Goal: Transaction & Acquisition: Purchase product/service

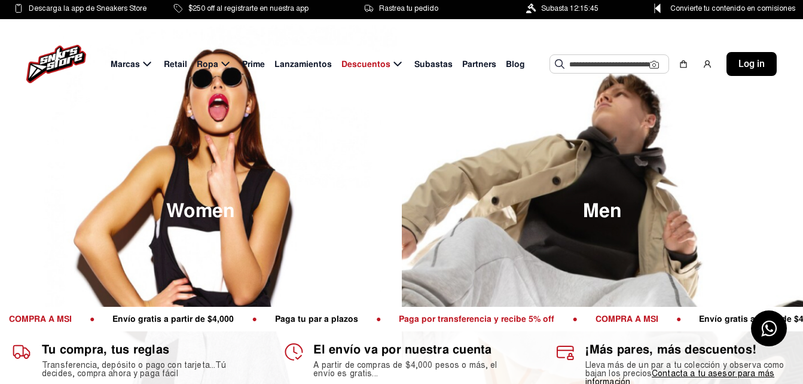
click at [590, 63] on input "text" at bounding box center [609, 64] width 80 height 18
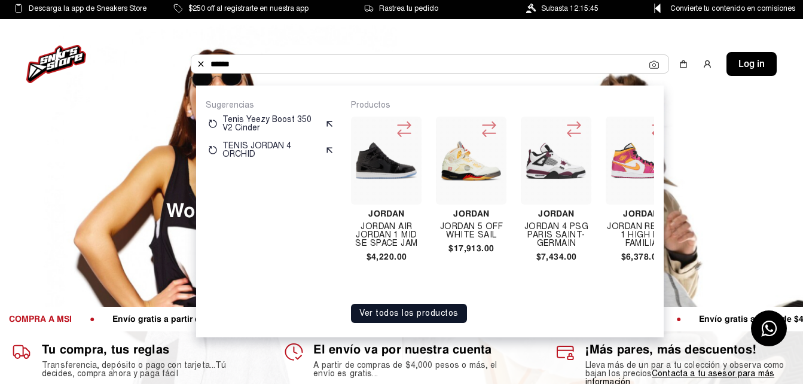
type input "******"
click at [421, 318] on button "Ver todos los productos" at bounding box center [409, 313] width 116 height 19
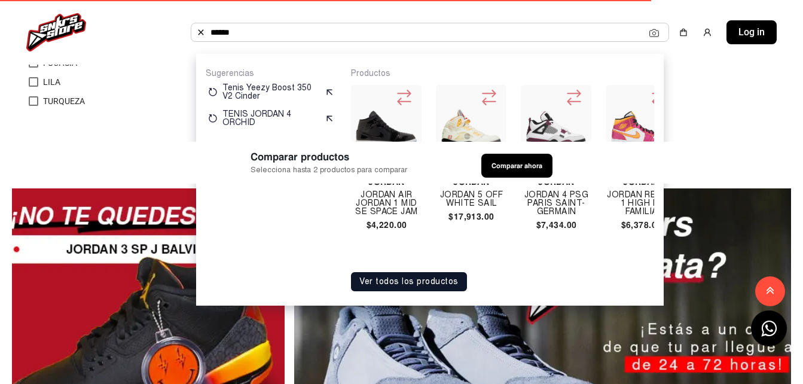
scroll to position [1194, 0]
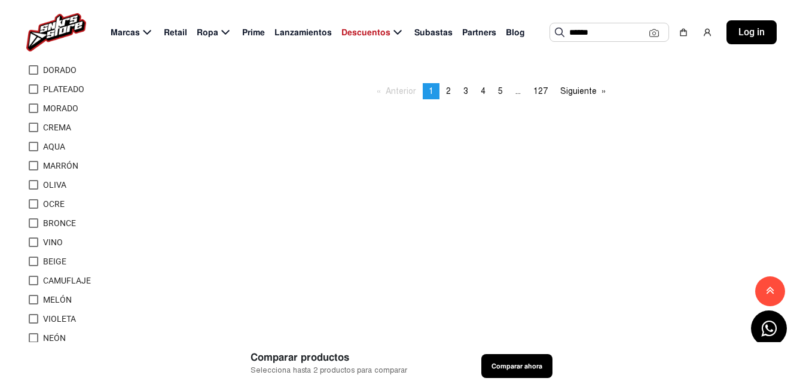
scroll to position [962, 0]
click at [450, 92] on span "2" at bounding box center [448, 90] width 5 height 10
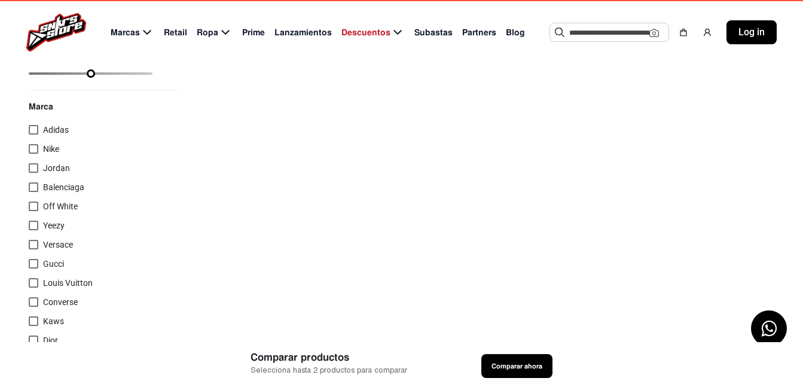
scroll to position [78, 0]
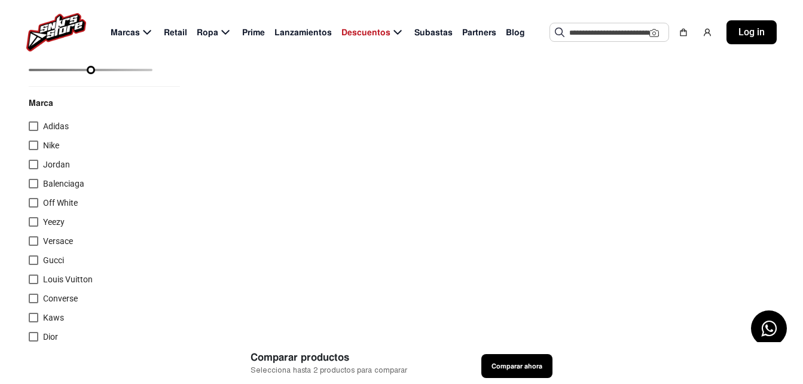
click at [583, 25] on input "text" at bounding box center [609, 32] width 80 height 18
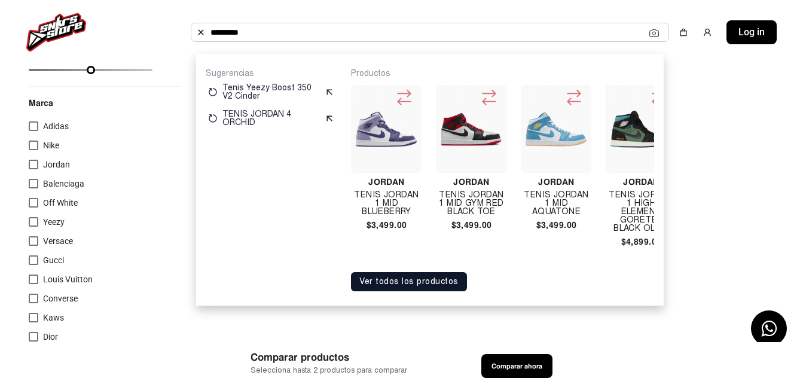
type input "*********"
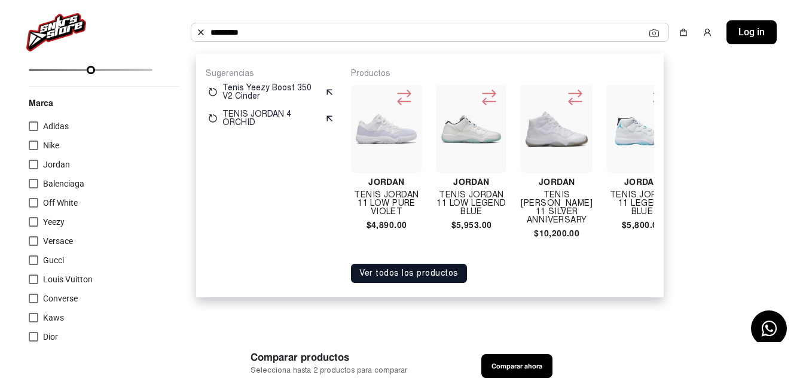
click at [439, 272] on button "Ver todos los productos" at bounding box center [409, 273] width 116 height 19
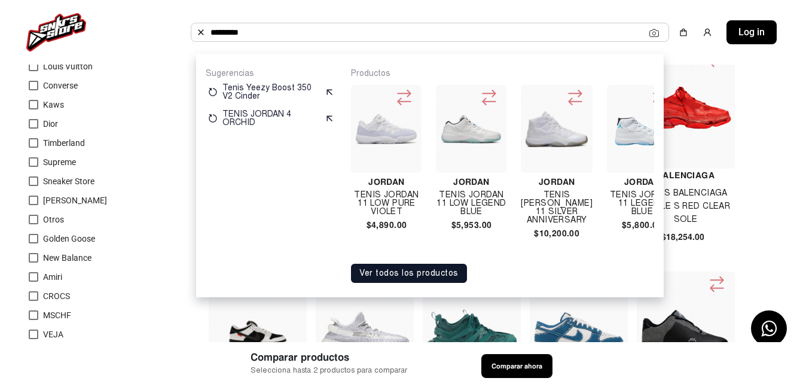
scroll to position [291, 0]
click at [758, 92] on div "Jordan TENIS JORDAN 1 HIGH ELEMENT GORETEX BLACK OLIVE $4,899.00 A BATHING APE …" at bounding box center [492, 266] width 566 height 890
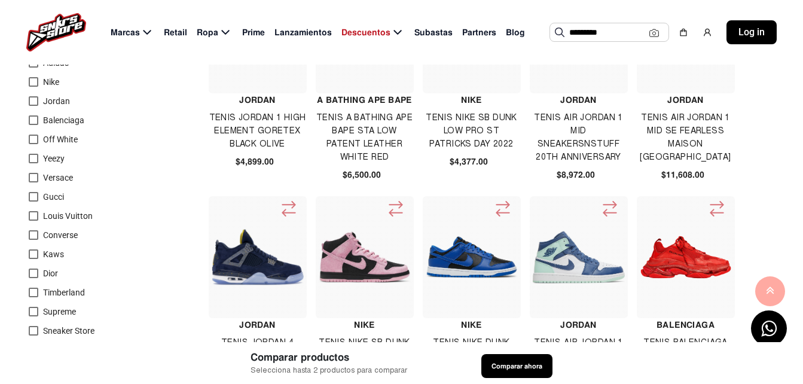
scroll to position [115, 0]
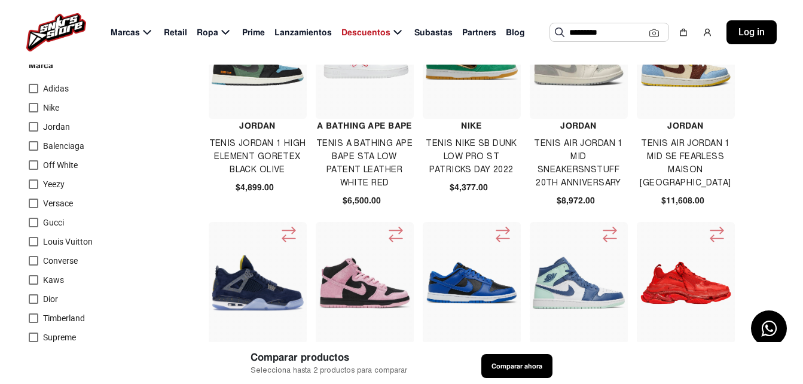
click at [615, 30] on input "*********" at bounding box center [609, 32] width 80 height 18
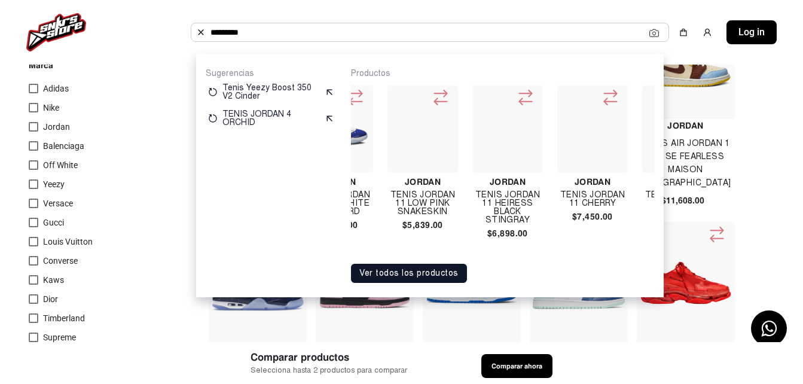
scroll to position [0, 475]
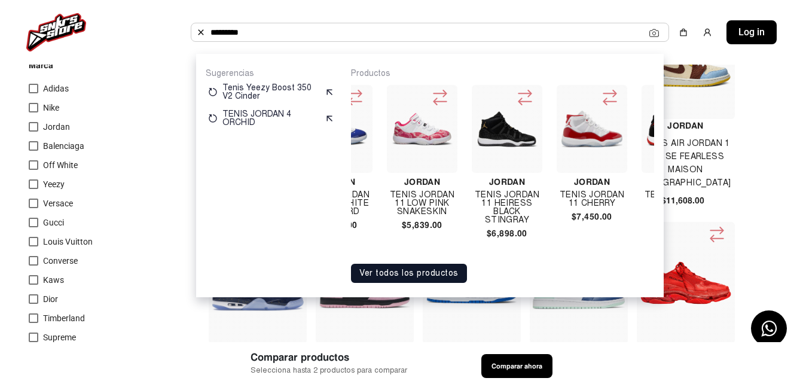
drag, startPoint x: 499, startPoint y: 207, endPoint x: 489, endPoint y: 184, distance: 24.9
click at [489, 184] on h4 "Jordan" at bounding box center [507, 182] width 71 height 8
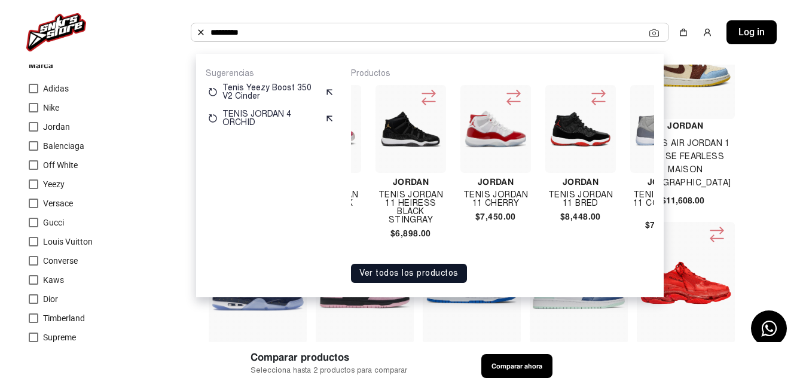
scroll to position [0, 572]
click at [584, 193] on h4 "Tenis Jordan 11 Bred" at bounding box center [579, 199] width 71 height 17
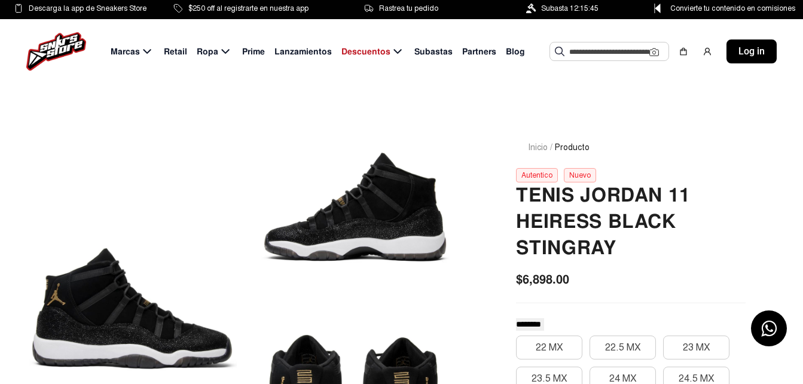
click at [580, 44] on input "text" at bounding box center [609, 51] width 80 height 18
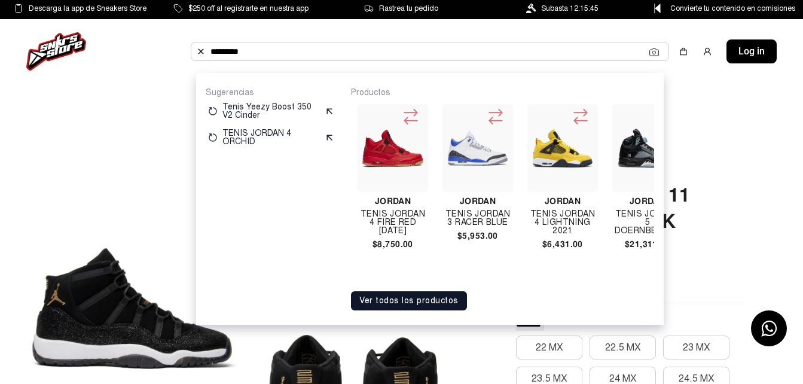
scroll to position [0, 3477]
type input "*********"
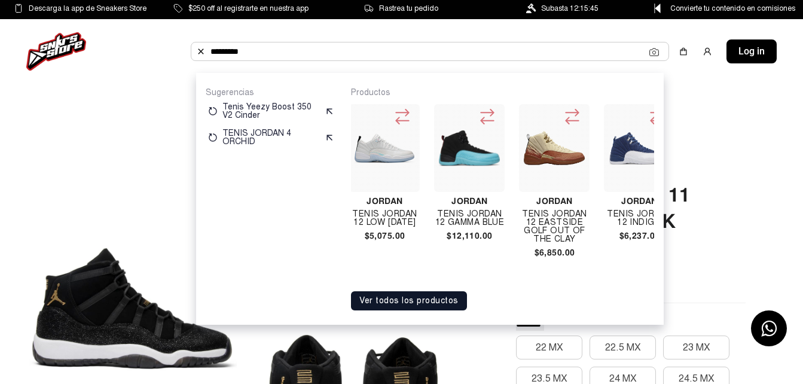
scroll to position [0, 0]
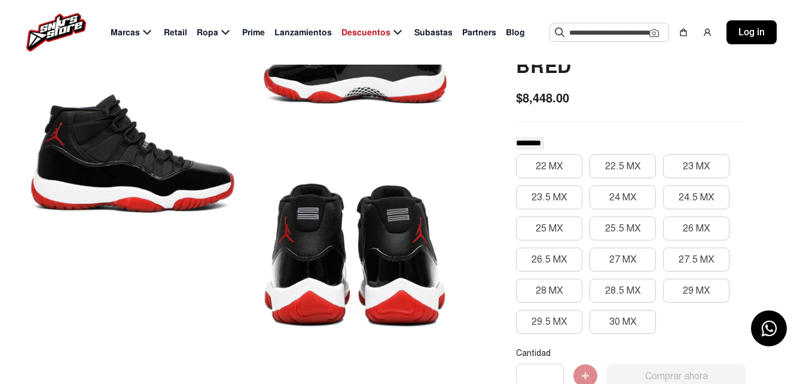
scroll to position [158, 0]
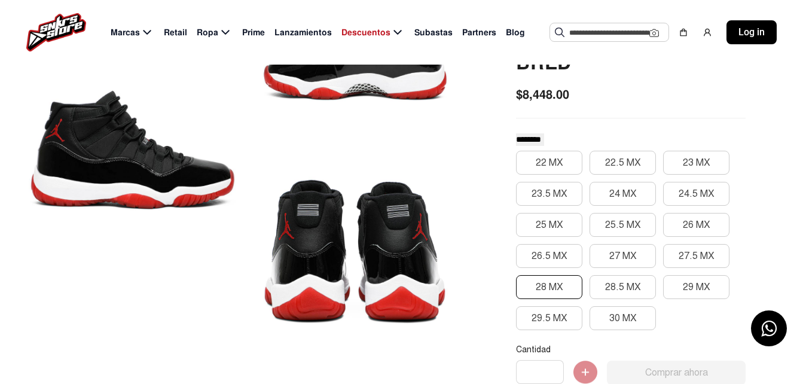
click at [557, 296] on button "28 MX" at bounding box center [549, 287] width 66 height 24
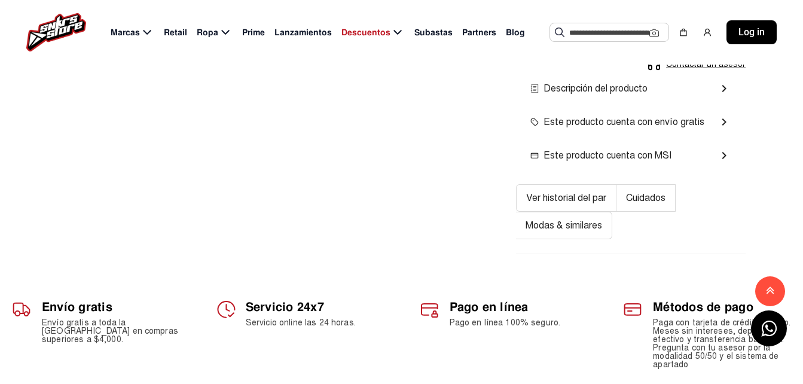
scroll to position [550, 0]
click at [565, 201] on button "Ver historial del par" at bounding box center [566, 198] width 100 height 28
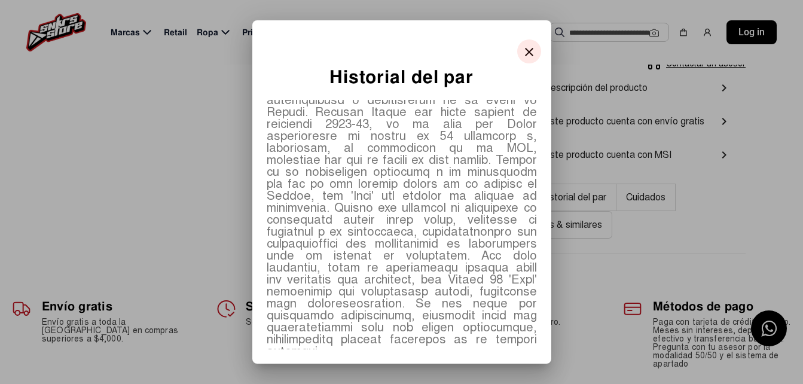
scroll to position [167, 0]
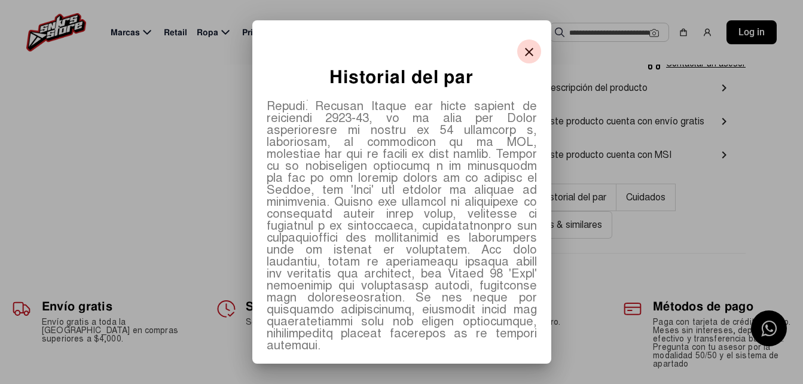
click at [522, 51] on mat-icon "close" at bounding box center [529, 52] width 14 height 14
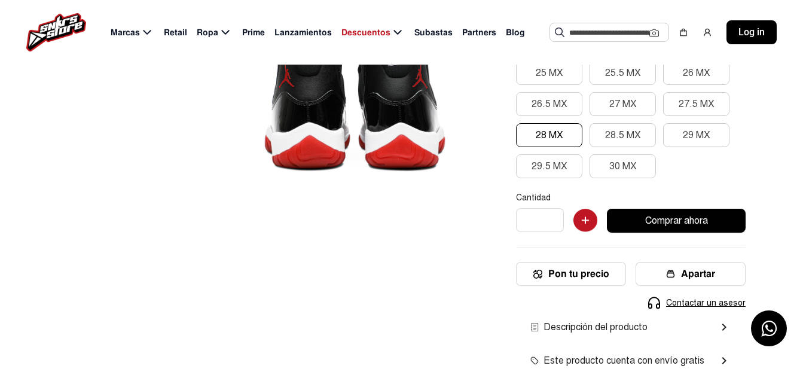
scroll to position [312, 0]
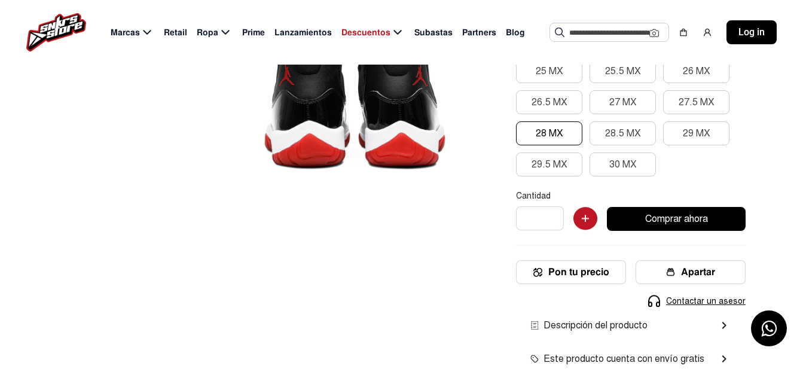
click at [585, 278] on button "Pon tu precio" at bounding box center [571, 272] width 110 height 24
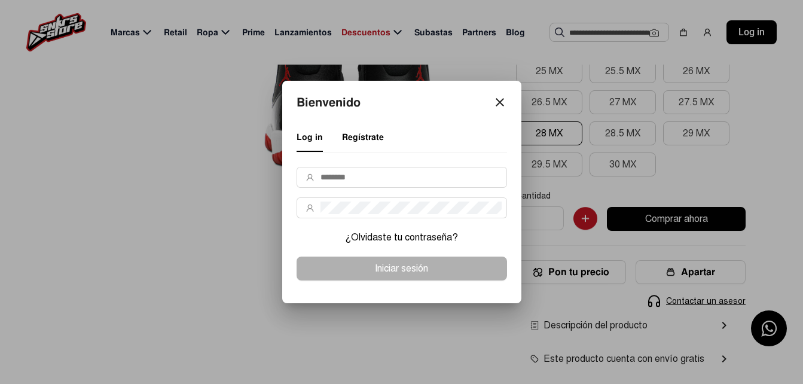
scroll to position [0, 0]
click at [507, 107] on mat-dialog-container "Bienvenido close Log in Regístrate ¿Olvidaste tu contraseña? Iniciar sesión" at bounding box center [401, 192] width 241 height 222
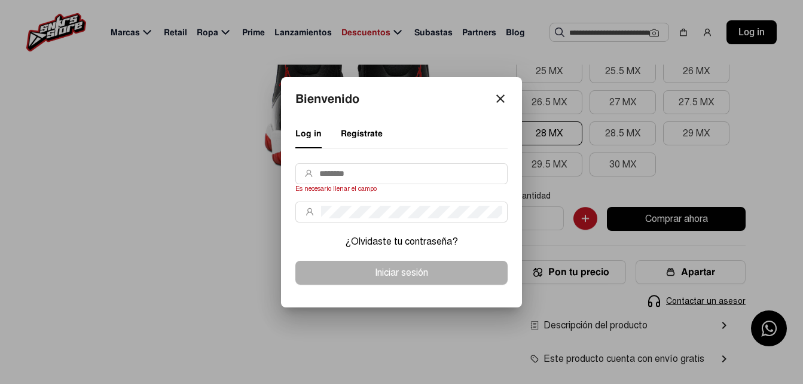
click at [504, 107] on div "Bienvenido close Log in Regístrate Es necesario llenar el campo ¿Olvidaste tu c…" at bounding box center [401, 193] width 212 height 202
click at [493, 103] on mat-icon "close" at bounding box center [500, 99] width 14 height 14
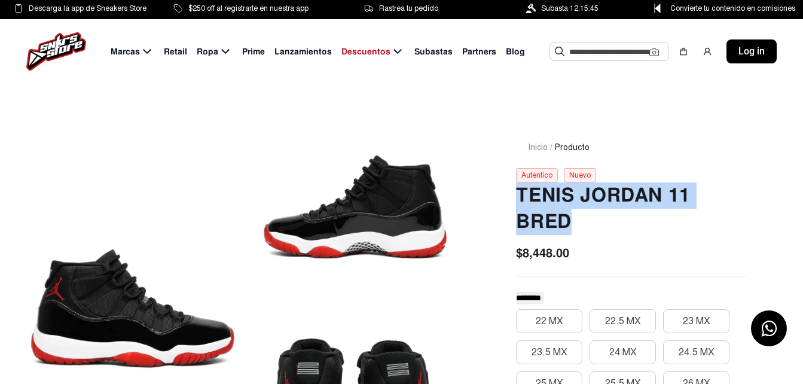
drag, startPoint x: 571, startPoint y: 222, endPoint x: 502, endPoint y: 200, distance: 72.4
copy h2 "Tenis Jordan 11 Bred"
